Goal: Task Accomplishment & Management: Complete application form

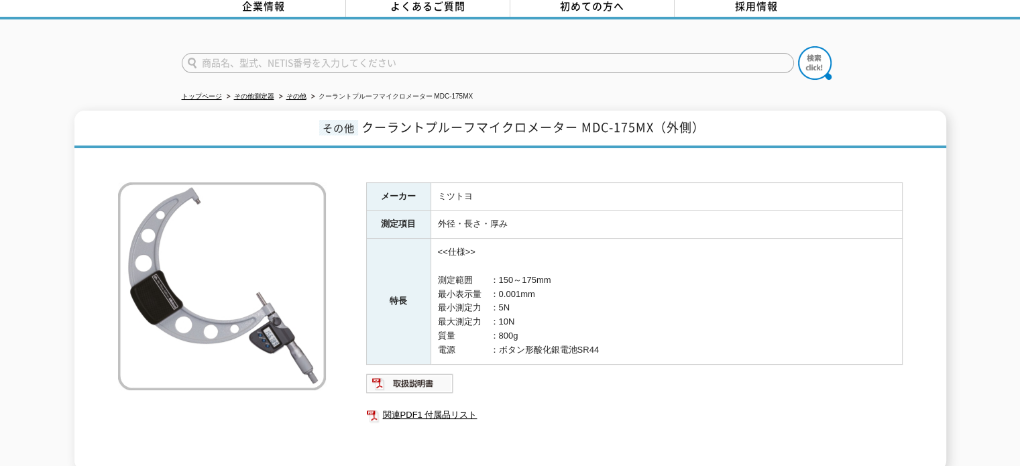
scroll to position [134, 0]
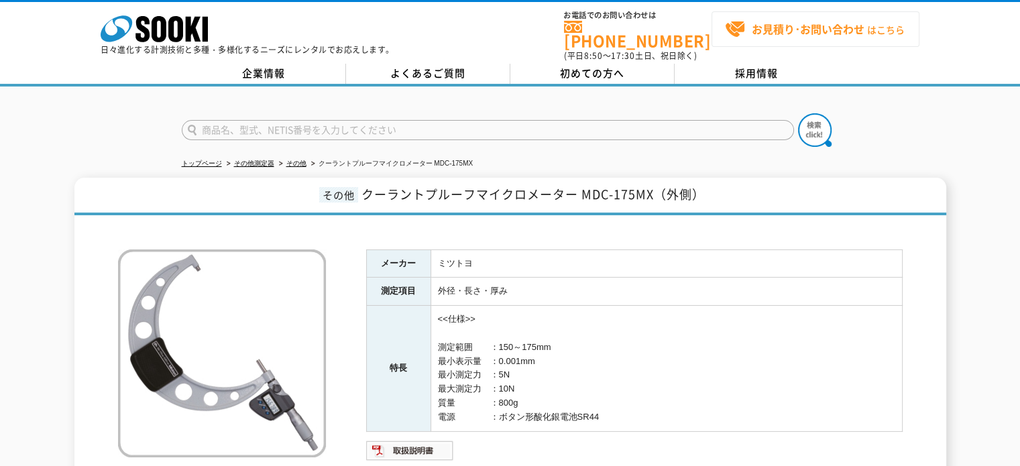
click at [775, 33] on strong "お見積り･お問い合わせ" at bounding box center [808, 29] width 113 height 16
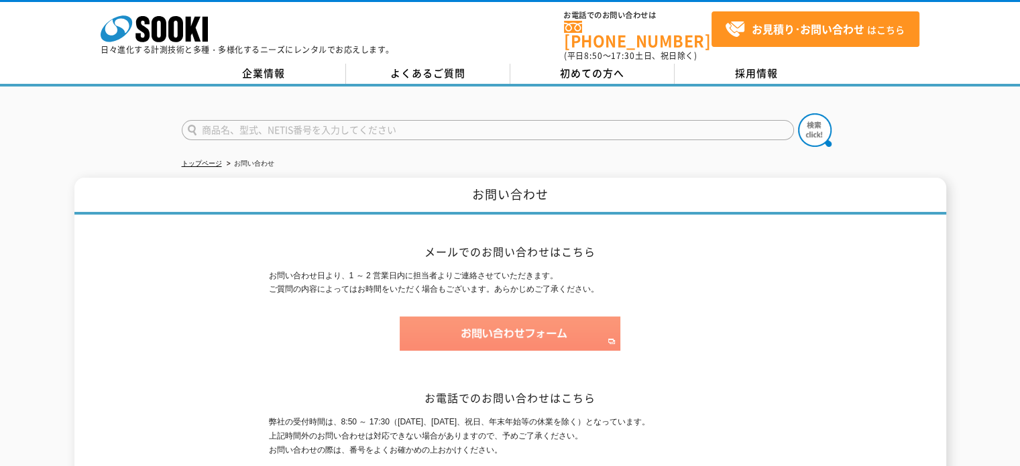
click at [519, 320] on img at bounding box center [510, 334] width 221 height 34
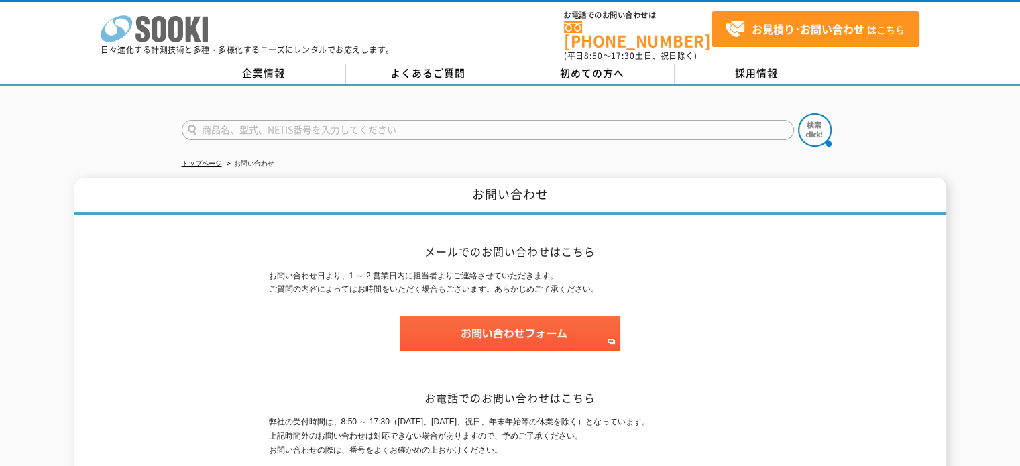
click at [171, 29] on icon at bounding box center [175, 29] width 15 height 26
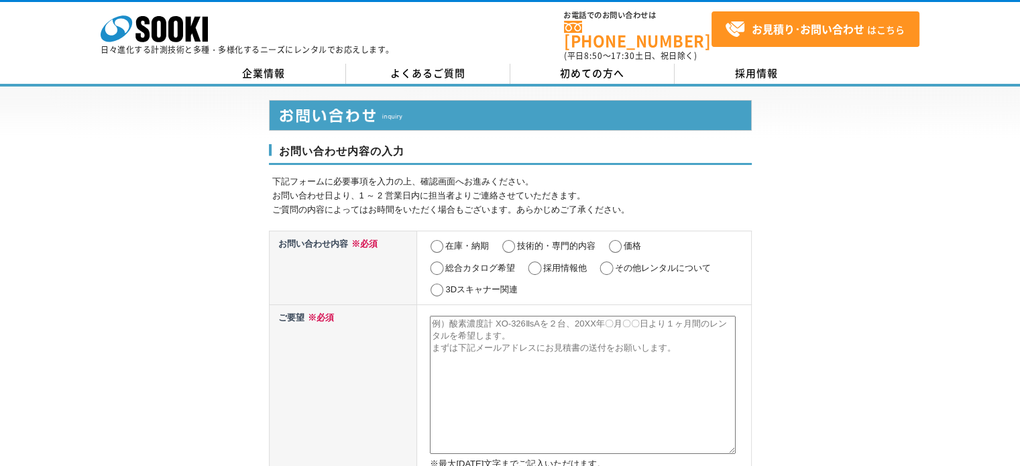
click at [605, 262] on input "その他レンタルについて" at bounding box center [606, 268] width 17 height 13
radio input "true"
click at [593, 325] on textarea at bounding box center [583, 385] width 306 height 138
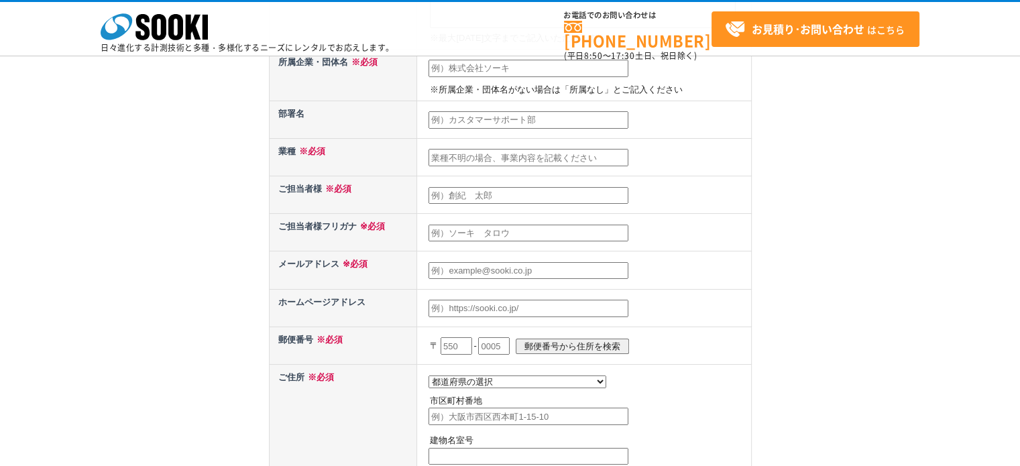
scroll to position [201, 0]
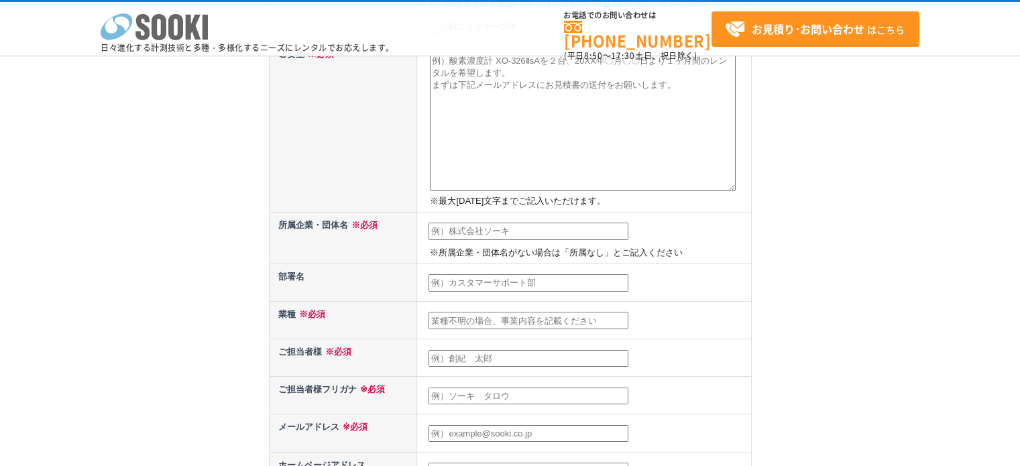
click at [168, 26] on icon at bounding box center [175, 27] width 15 height 26
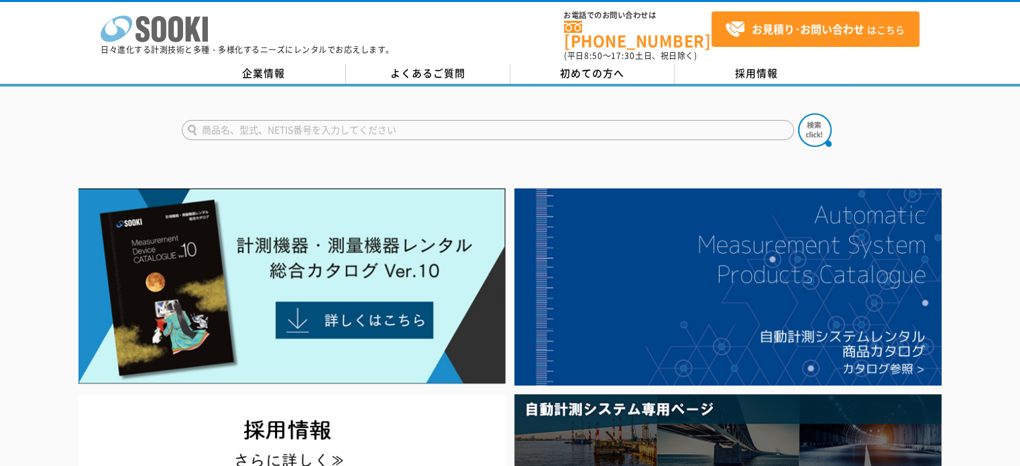
click at [163, 33] on icon at bounding box center [159, 29] width 15 height 26
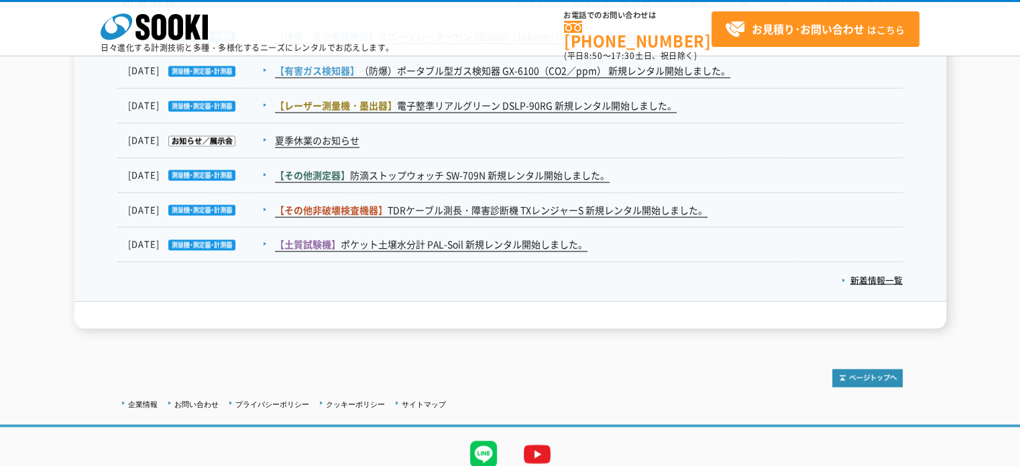
scroll to position [2345, 0]
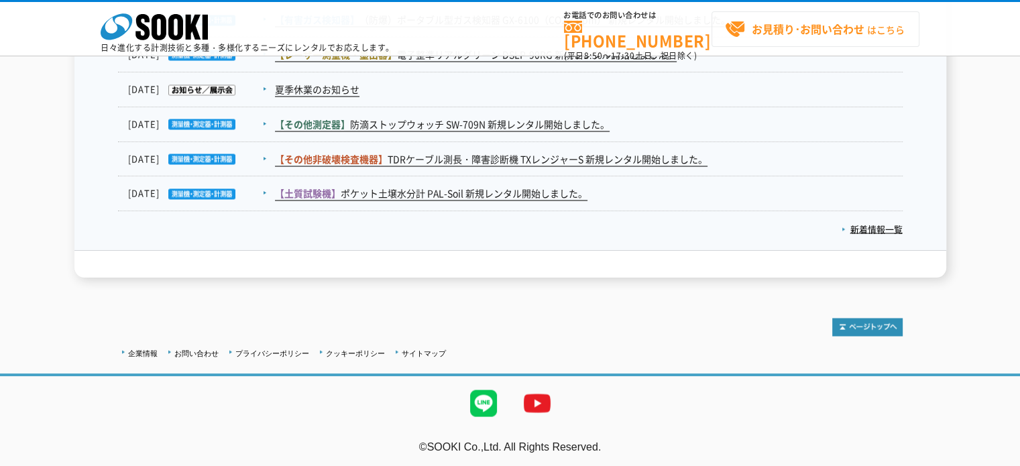
click at [814, 30] on strong "お見積り･お問い合わせ" at bounding box center [808, 29] width 113 height 16
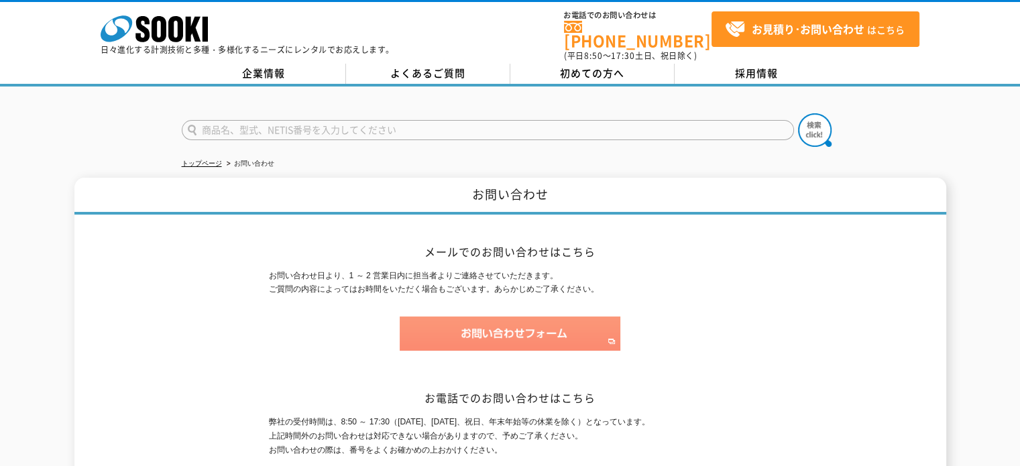
click at [510, 327] on img at bounding box center [510, 334] width 221 height 34
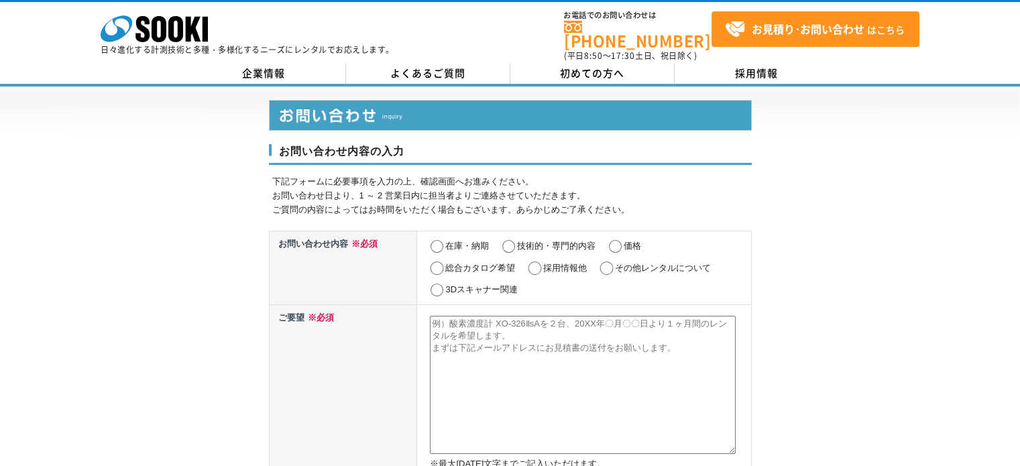
click at [614, 264] on input "その他レンタルについて" at bounding box center [606, 268] width 17 height 13
radio input "true"
click at [559, 331] on textarea at bounding box center [583, 385] width 306 height 138
type textarea "下"
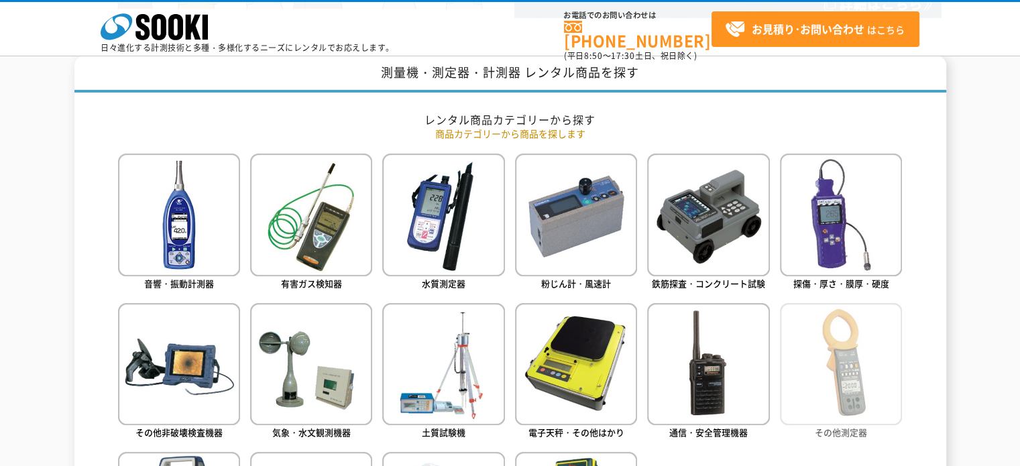
scroll to position [738, 0]
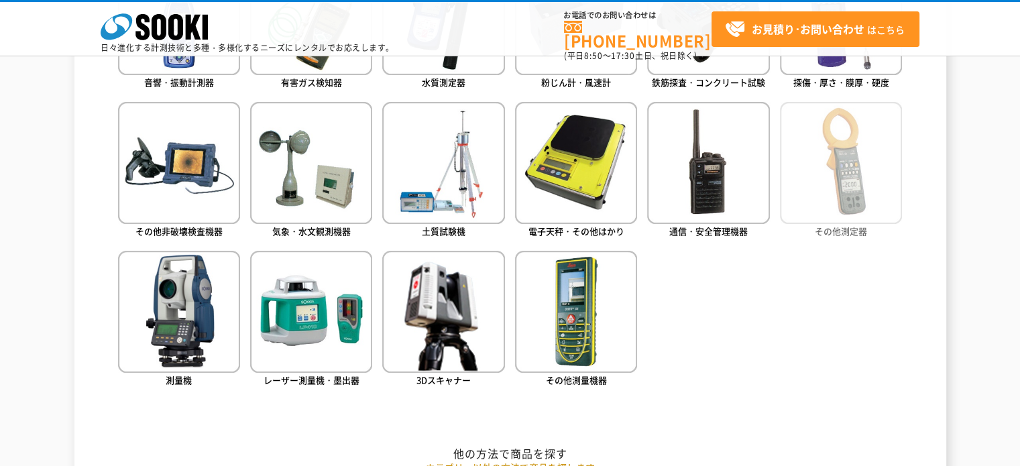
click at [850, 170] on img at bounding box center [841, 163] width 122 height 122
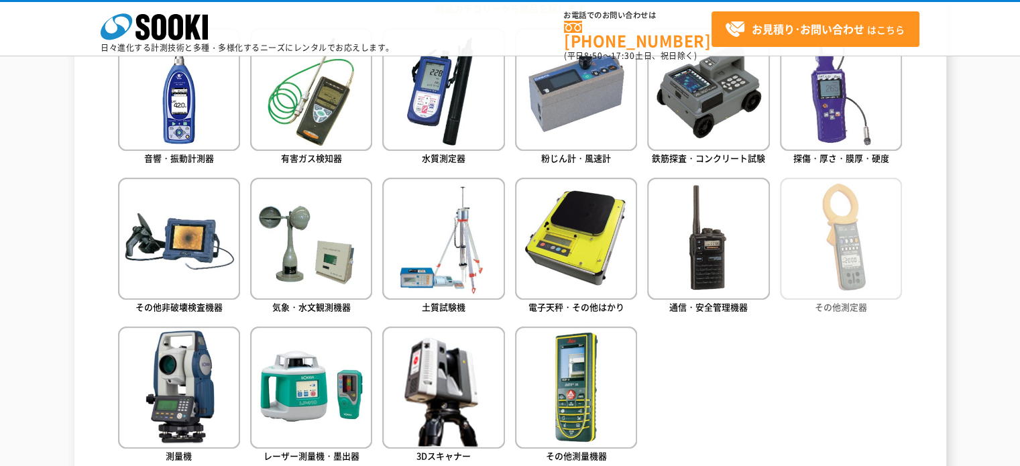
scroll to position [604, 0]
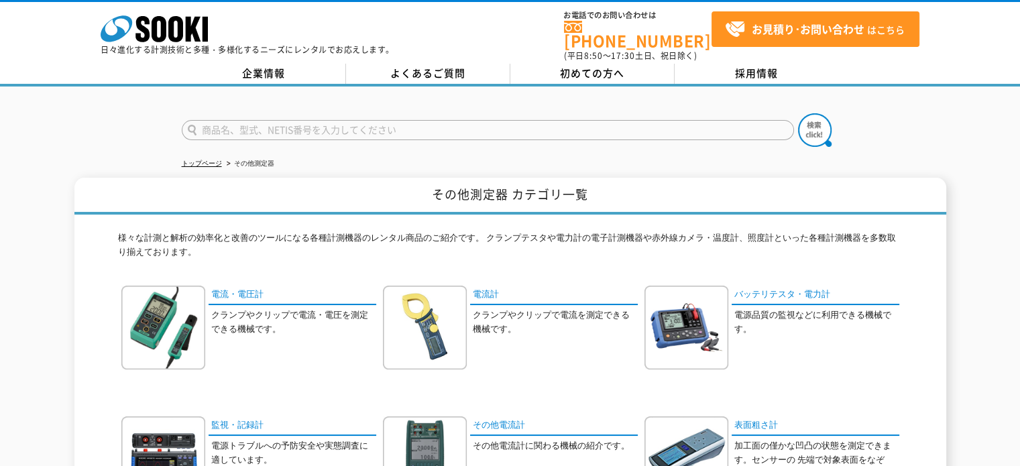
click at [575, 124] on input "text" at bounding box center [488, 130] width 612 height 20
type input "n"
type input "ノギス"
click at [798, 113] on button at bounding box center [815, 130] width 34 height 34
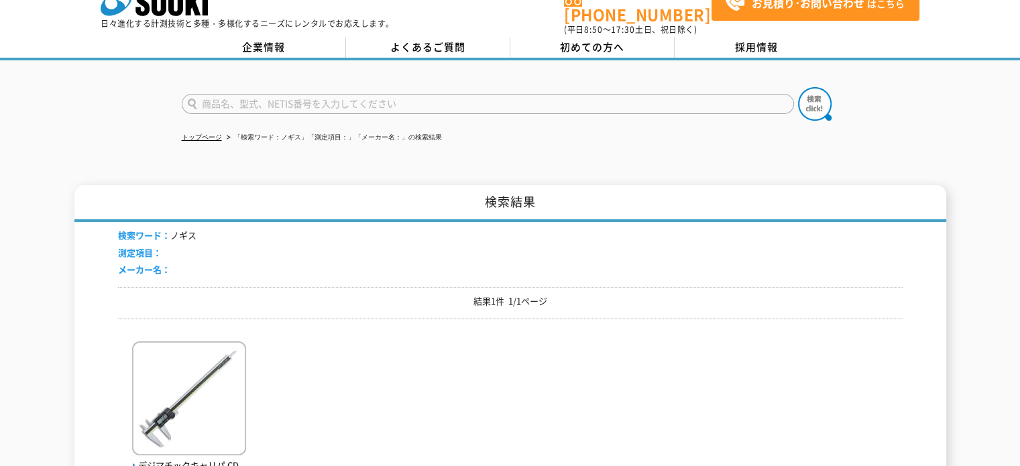
scroll to position [67, 0]
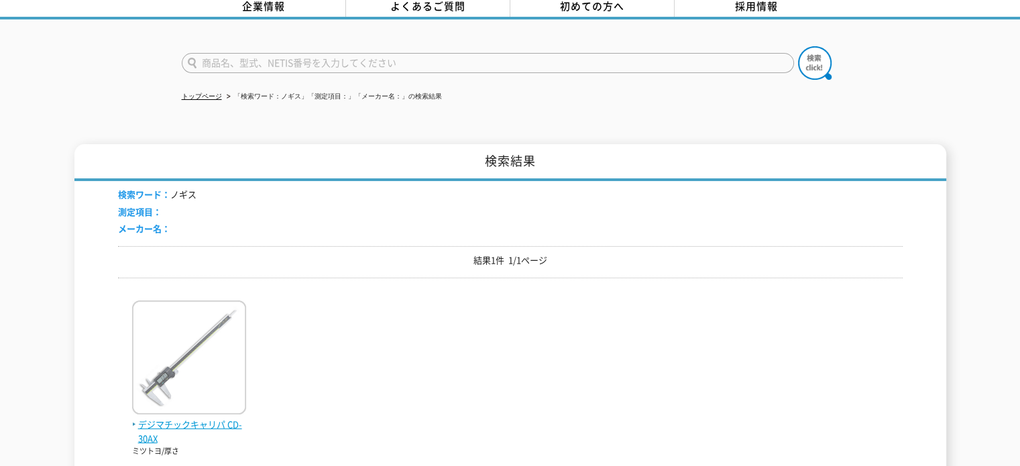
click at [203, 353] on img at bounding box center [189, 358] width 114 height 117
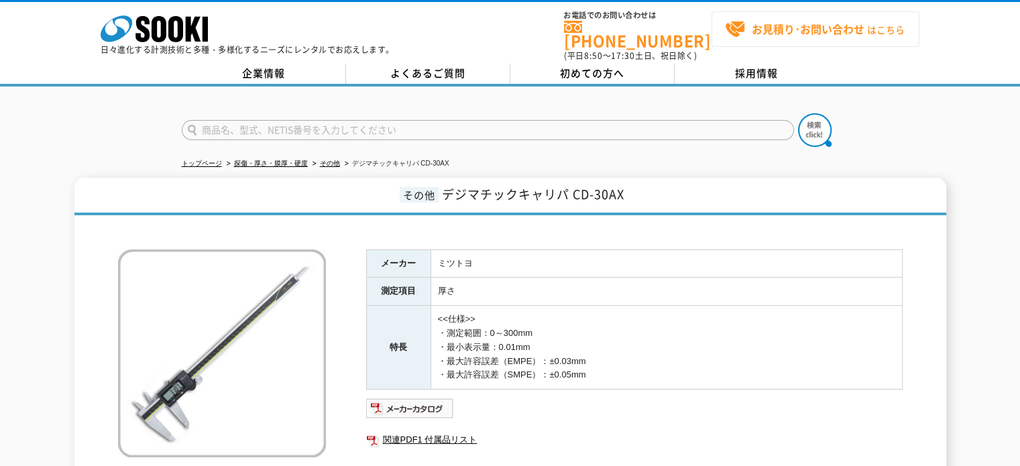
click at [802, 30] on strong "お見積り･お問い合わせ" at bounding box center [808, 29] width 113 height 16
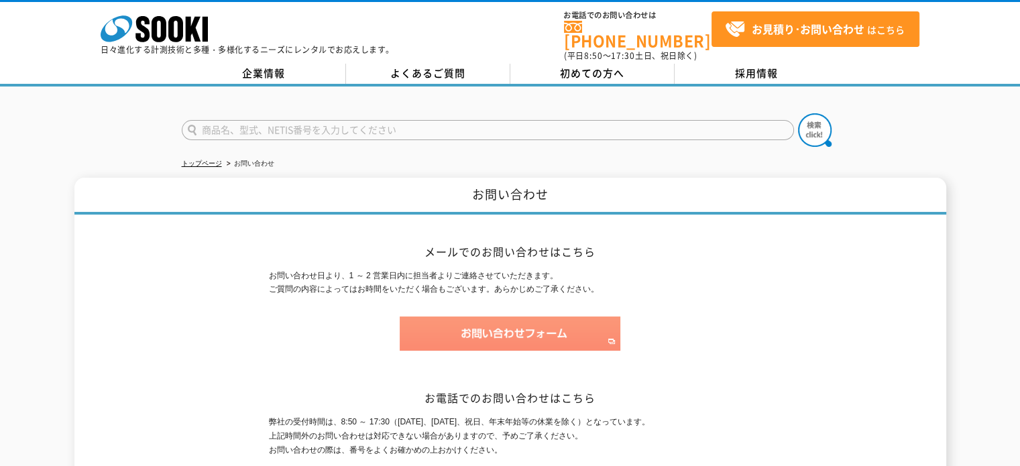
click at [528, 320] on img at bounding box center [510, 334] width 221 height 34
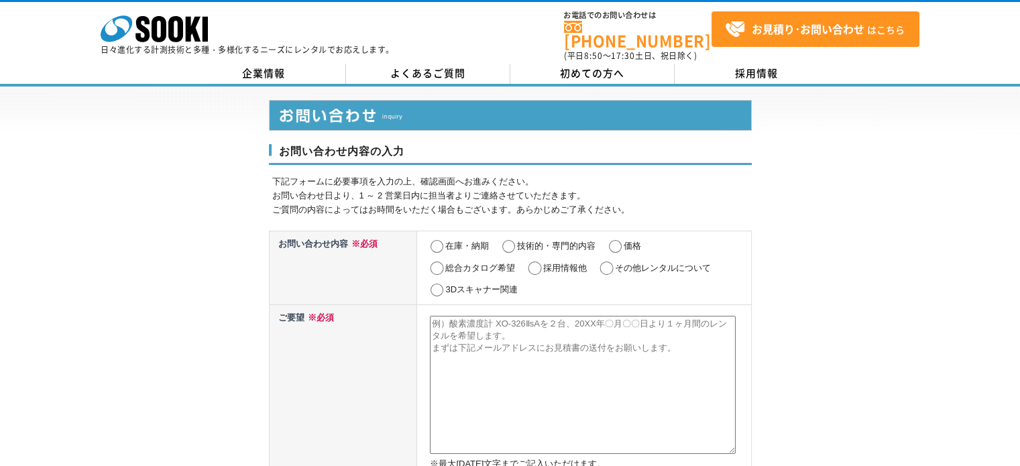
click at [606, 262] on input "その他レンタルについて" at bounding box center [606, 268] width 17 height 13
radio input "true"
click at [537, 327] on textarea at bounding box center [583, 385] width 306 height 138
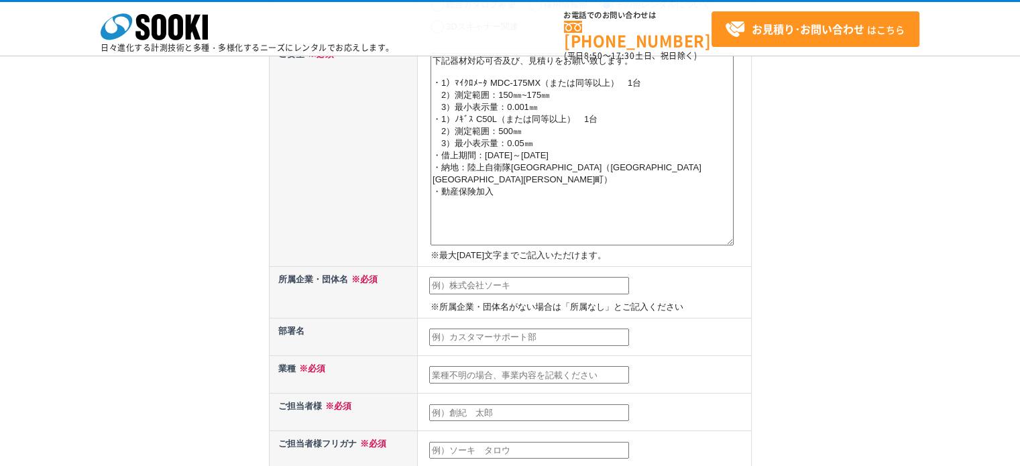
drag, startPoint x: 731, startPoint y: 188, endPoint x: 728, endPoint y: 243, distance: 55.7
click at [728, 243] on textarea "下記器材対応可否及び、見積りをお願い致します。 ・1）ﾏｲｸﾛﾒｰﾀ MDC-175MX（または同等以上）　1台 2）測定範囲：150㎜~175㎜ 3）最小表…" at bounding box center [582, 149] width 303 height 192
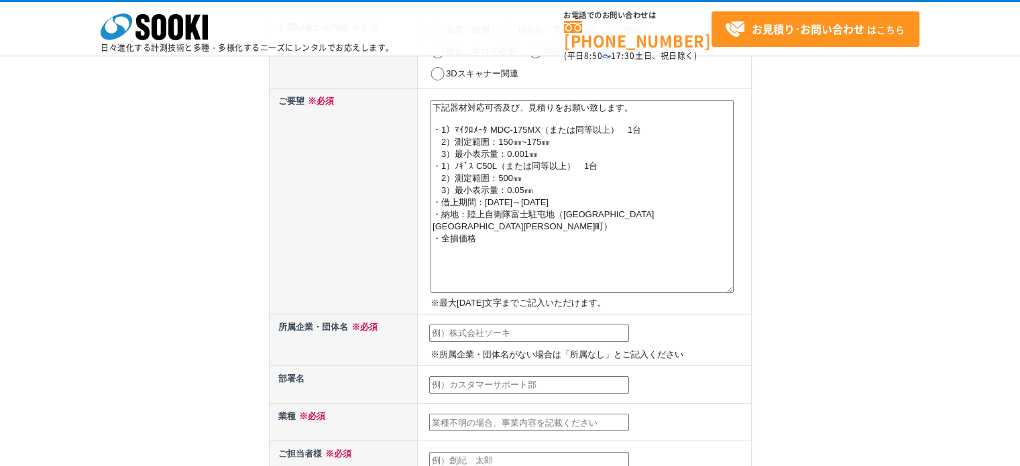
scroll to position [134, 0]
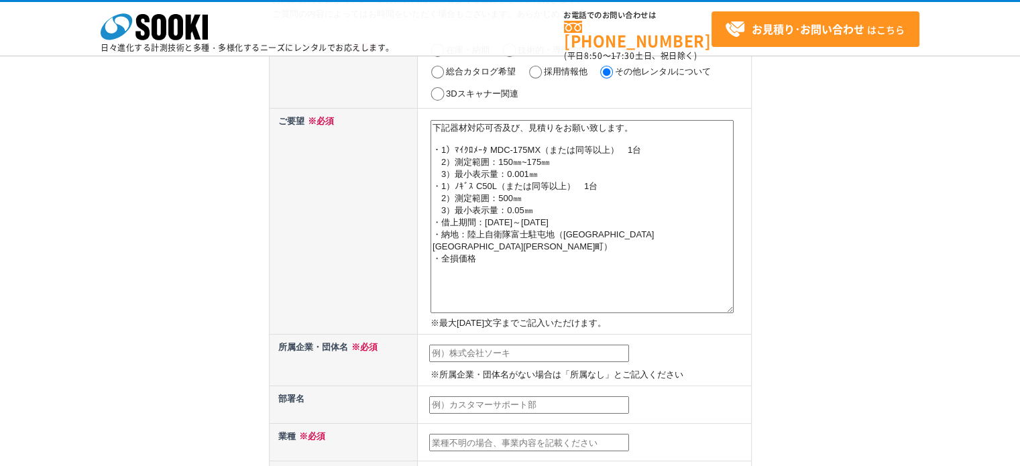
type textarea "下記器材対応可否及び、見積りをお願い致します。 ・1）ﾏｲｸﾛﾒｰﾀ MDC-175MX（または同等以上）　1台 2）測定範囲：150㎜~175㎜ 3）最小表…"
click at [538, 349] on input "text" at bounding box center [529, 353] width 200 height 17
type input "（株）レンタルのニッケン"
click at [551, 402] on input "text" at bounding box center [529, 404] width 200 height 17
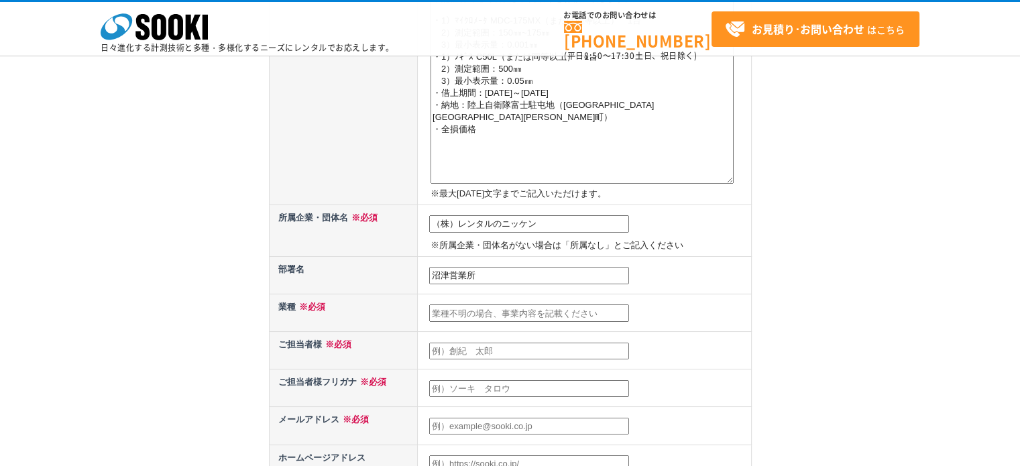
scroll to position [335, 0]
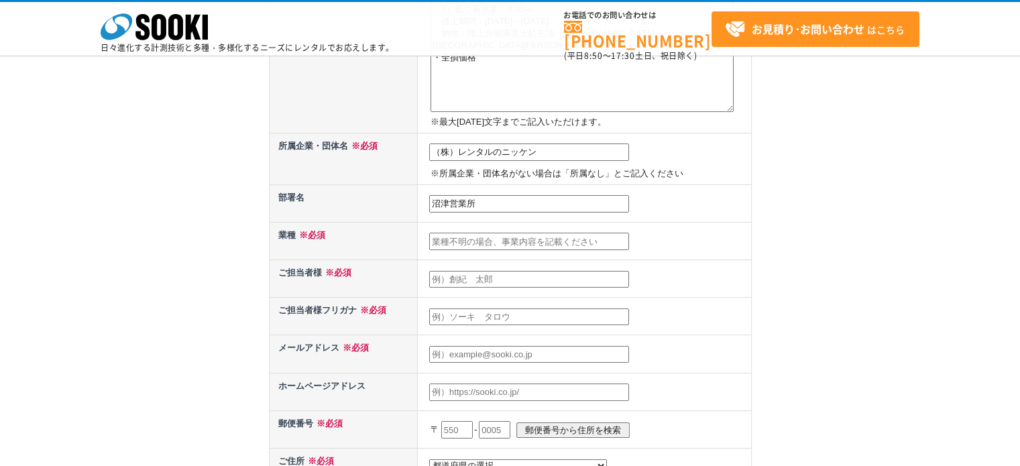
type input "沼津営業所"
click at [598, 242] on input "text" at bounding box center [529, 241] width 200 height 17
type input "れ"
type input "け"
type input "レンタル"
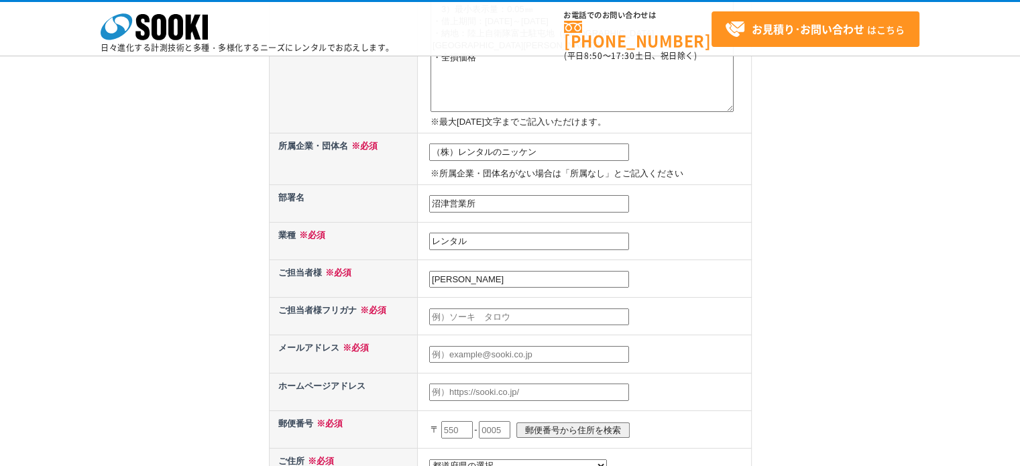
type input "岩波五郎"
type input "イワナミ"
click at [494, 276] on input "岩波五郎" at bounding box center [529, 279] width 200 height 17
type input "岩波"
click at [558, 352] on input "text" at bounding box center [529, 354] width 200 height 17
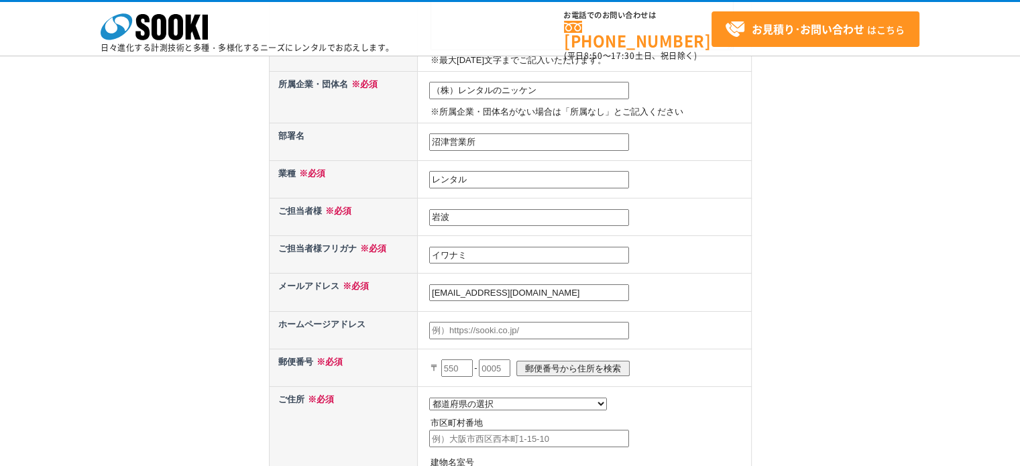
scroll to position [469, 0]
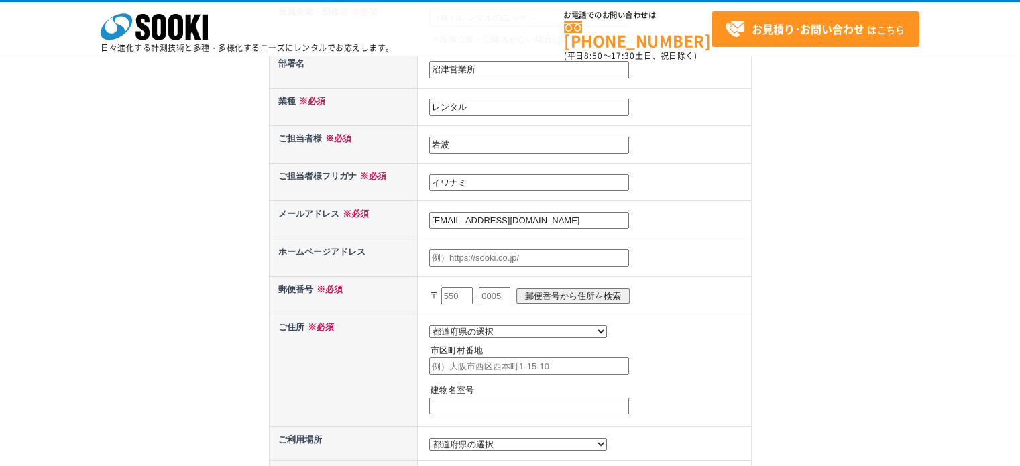
type input "iwanami@rental.co.jp"
click at [467, 290] on input "text" at bounding box center [457, 295] width 32 height 17
type input "410"
type input "0062"
click at [861, 329] on div "お問い合わせ内容の入力 下記フォームに必要事項を入力の上、確認画面へお進みください。 お問い合わせ日より、1 ～ 2 営業日内に担当者よりご連絡させていただき…" at bounding box center [510, 100] width 1020 height 1090
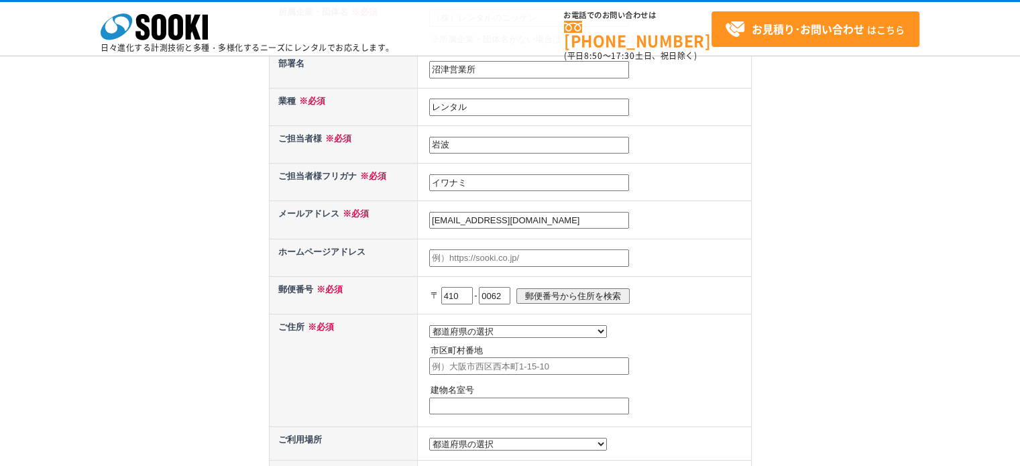
click at [529, 327] on td "都道府県の選択 北海道 青森県 岩手県 宮城県 秋田県 山形県 福島県 茨城県 栃木県 群馬県 埼玉県 千葉県 東京都 神奈川県 新潟県 富山県 石川県 福井…" at bounding box center [584, 370] width 333 height 113
click at [496, 325] on select "都道府県の選択 北海道 青森県 岩手県 宮城県 秋田県 山形県 福島県 茨城県 栃木県 群馬県 埼玉県 千葉県 東京都 神奈川県 新潟県 富山県 石川県 福井…" at bounding box center [518, 331] width 178 height 13
select select "22"
click at [429, 325] on select "都道府県の選択 北海道 青森県 岩手県 宮城県 秋田県 山形県 福島県 茨城県 栃木県 群馬県 埼玉県 千葉県 東京都 神奈川県 新潟県 富山県 石川県 福井…" at bounding box center [518, 331] width 178 height 13
click at [470, 357] on input "text" at bounding box center [529, 365] width 200 height 17
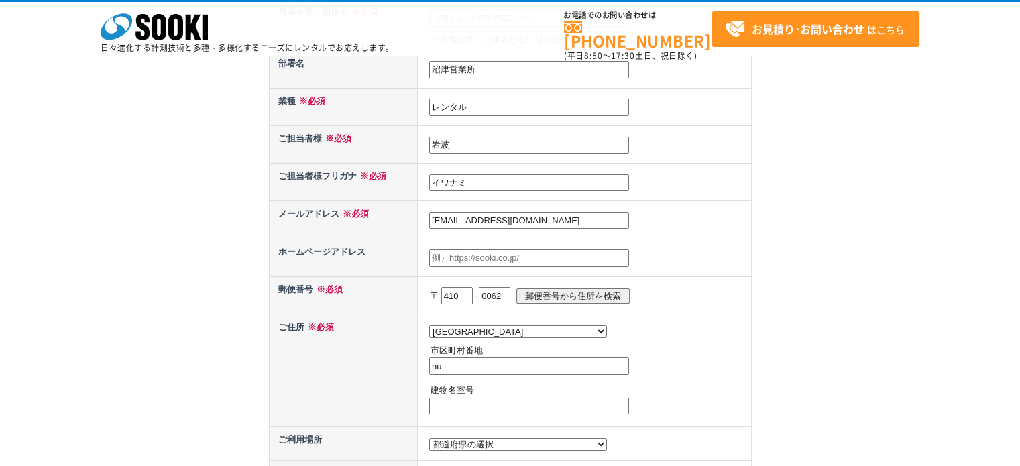
type input "n"
type input "沼津市宮前町21-1"
click at [787, 366] on div "お問い合わせ内容の入力 下記フォームに必要事項を入力の上、確認画面へお進みください。 お問い合わせ日より、1 ～ 2 営業日内に担当者よりご連絡させていただき…" at bounding box center [510, 100] width 1020 height 1090
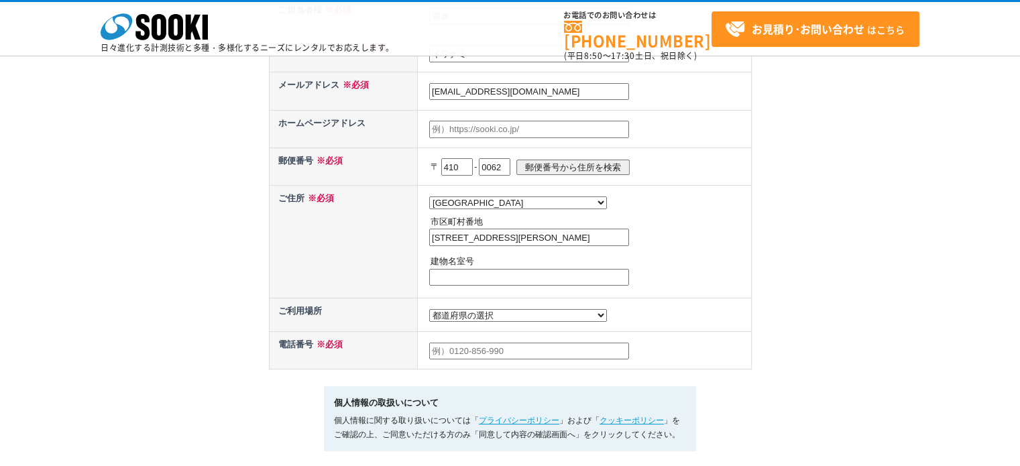
scroll to position [604, 0]
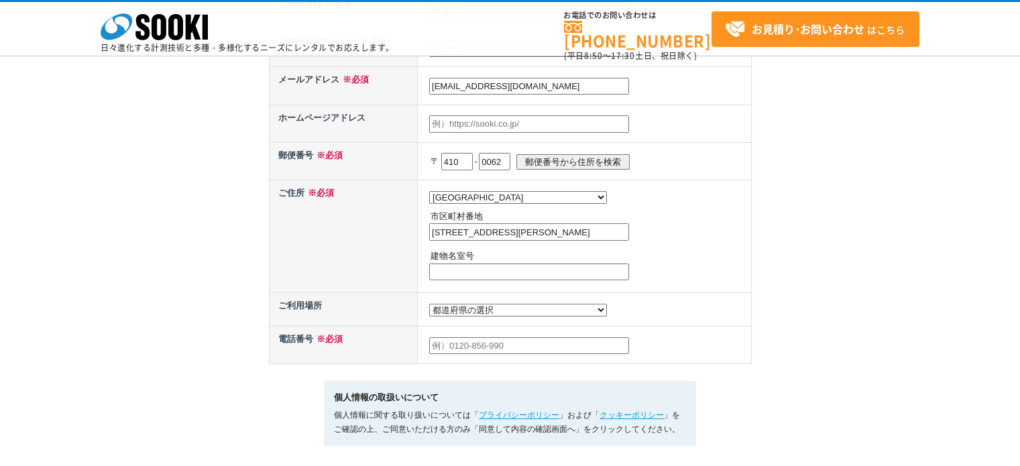
click at [498, 307] on select "都道府県の選択 利用場所未定 北海道 青森県 岩手県 宮城県 秋田県 山形県 福島県 茨城県 栃木県 群馬県 埼玉県 千葉県 東京都 神奈川県 新潟県 富山県…" at bounding box center [518, 310] width 178 height 13
select select "44"
click at [429, 304] on select "都道府県の選択 利用場所未定 北海道 青森県 岩手県 宮城県 秋田県 山形県 福島県 茨城県 栃木県 群馬県 埼玉県 千葉県 東京都 神奈川県 新潟県 富山県…" at bounding box center [518, 310] width 178 height 13
click at [557, 344] on input "text" at bounding box center [529, 345] width 200 height 17
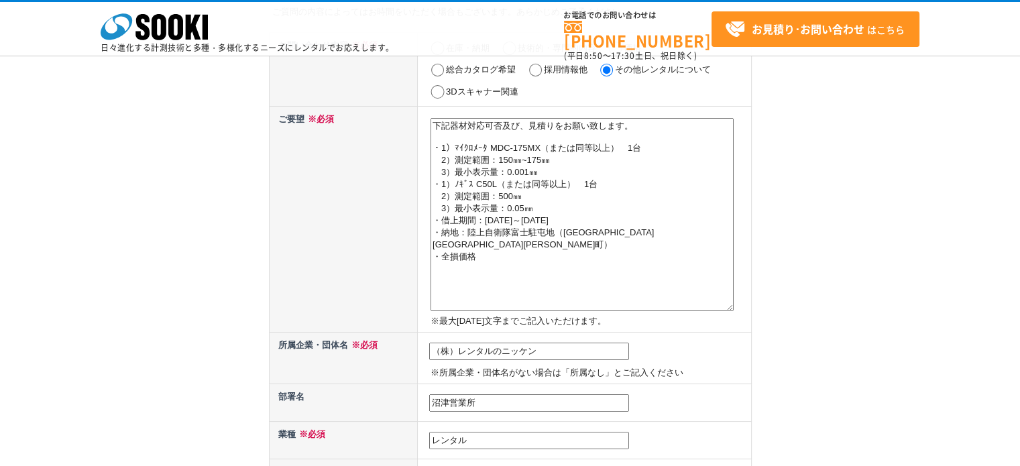
scroll to position [134, 0]
type input "055-921-5361"
click at [484, 257] on textarea "下記器材対応可否及び、見積りをお願い致します。 ・1）ﾏｲｸﾛﾒｰﾀ MDC-175MX（または同等以上）　1台 2）測定範囲：150㎜~175㎜ 3）最小表…" at bounding box center [582, 216] width 303 height 193
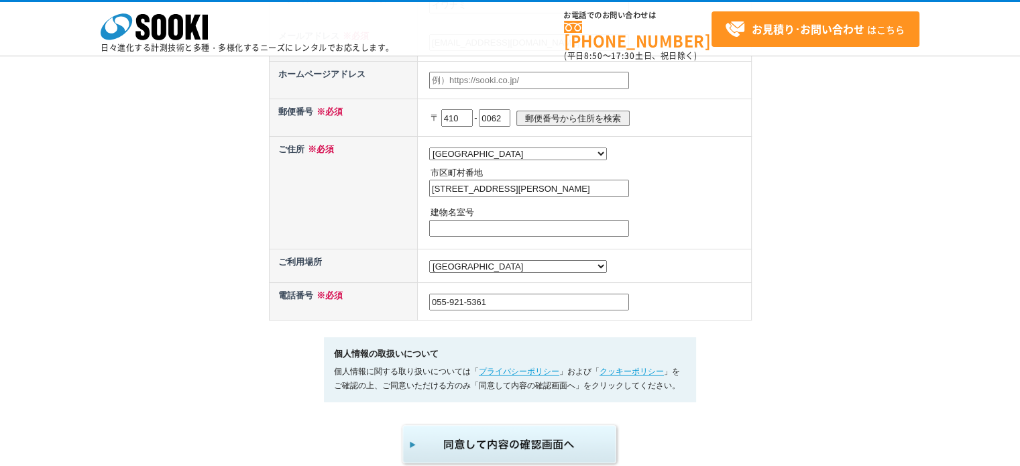
scroll to position [671, 0]
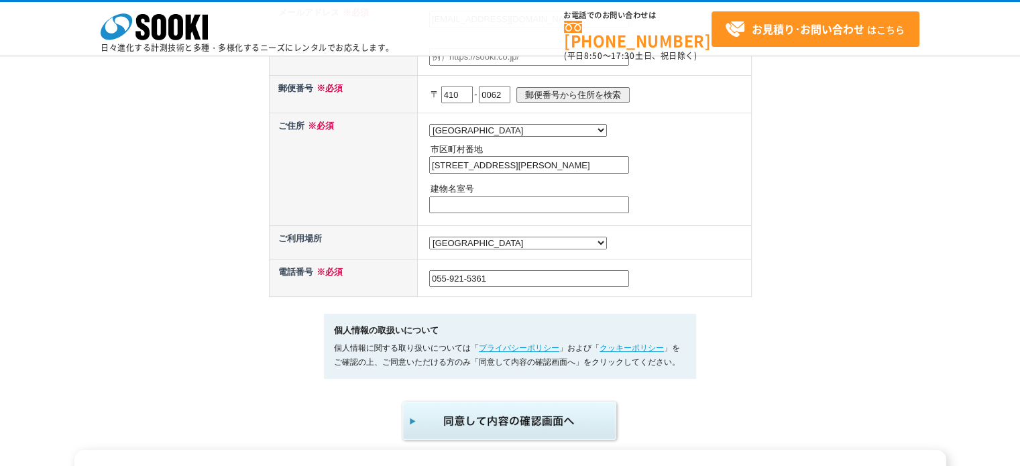
type textarea "下記器材対応可否及び、見積りをお願い致します。 ・1）ﾏｲｸﾛﾒｰﾀ MDC-175MX（または同等以上）　1台 2）測定範囲：150㎜~175㎜ 3）最小表…"
click at [510, 413] on img "submit" at bounding box center [510, 421] width 220 height 44
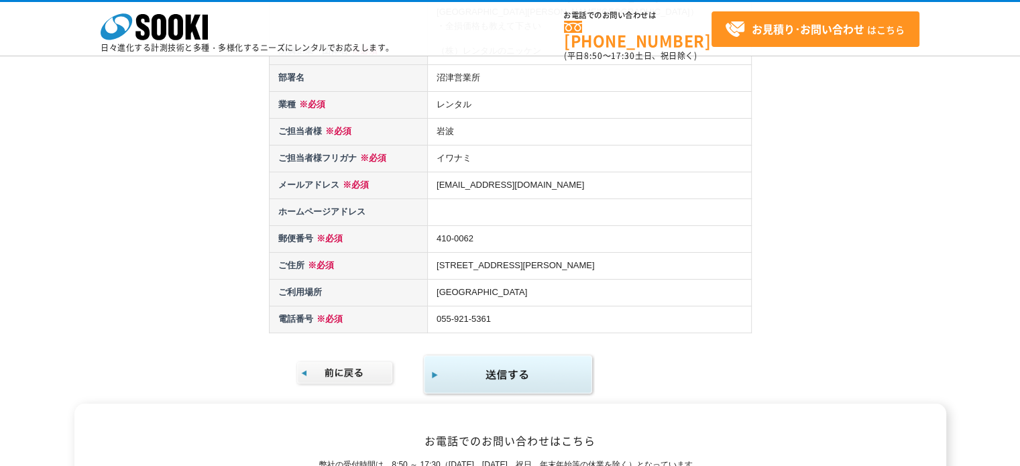
scroll to position [335, 0]
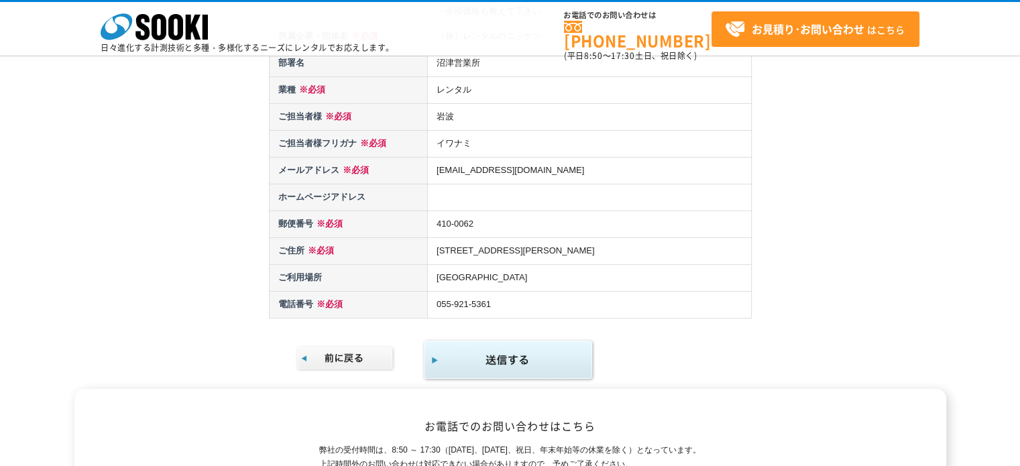
click at [520, 345] on img "submit" at bounding box center [509, 361] width 172 height 44
